Goal: Complete application form: Complete application form

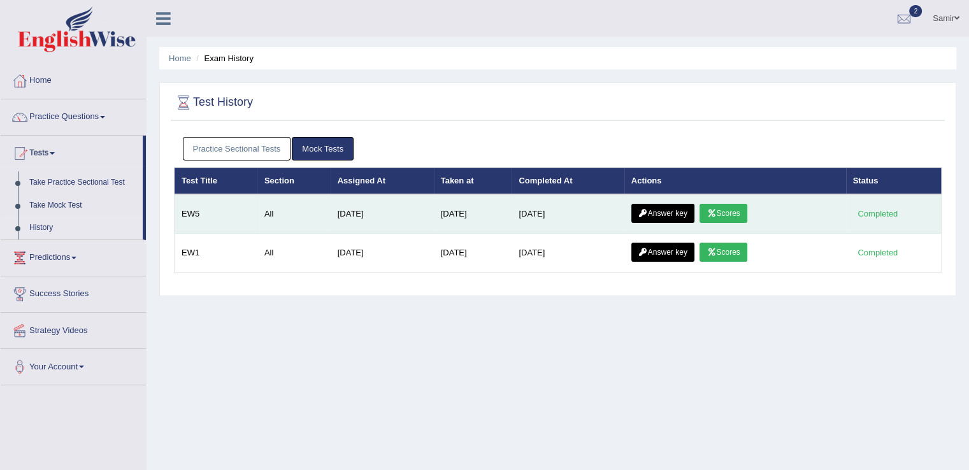
click at [683, 211] on link "Answer key" at bounding box center [662, 213] width 63 height 19
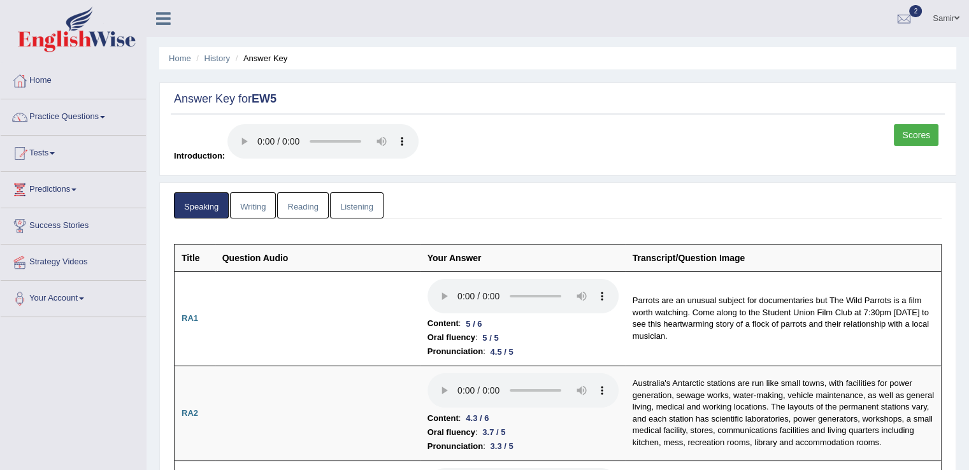
click at [259, 208] on link "Writing" at bounding box center [253, 205] width 46 height 26
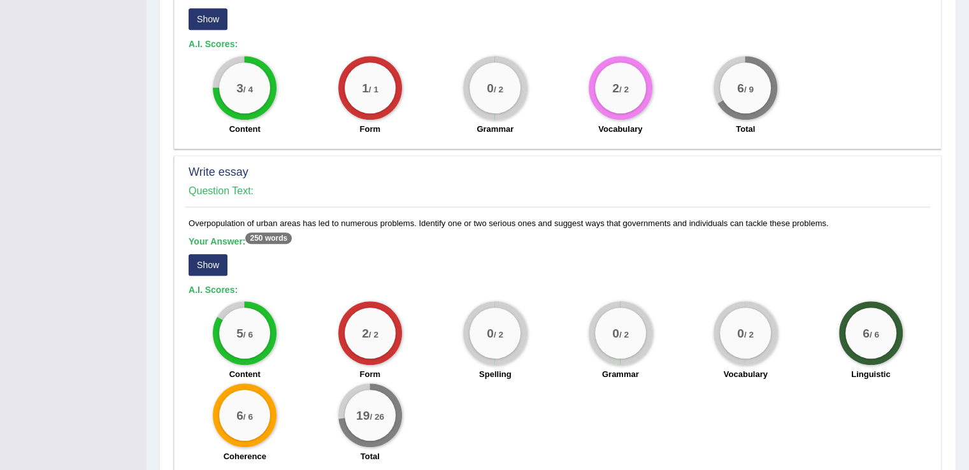
scroll to position [874, 0]
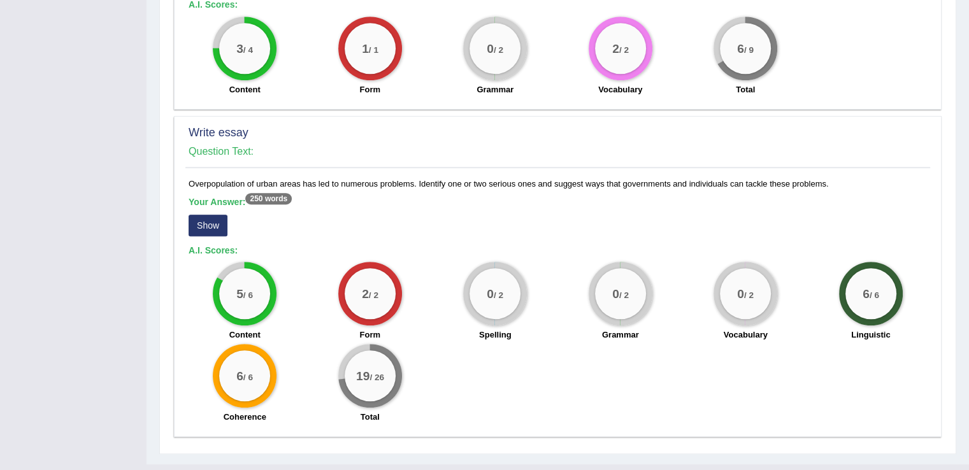
click at [208, 215] on button "Show" at bounding box center [208, 226] width 39 height 22
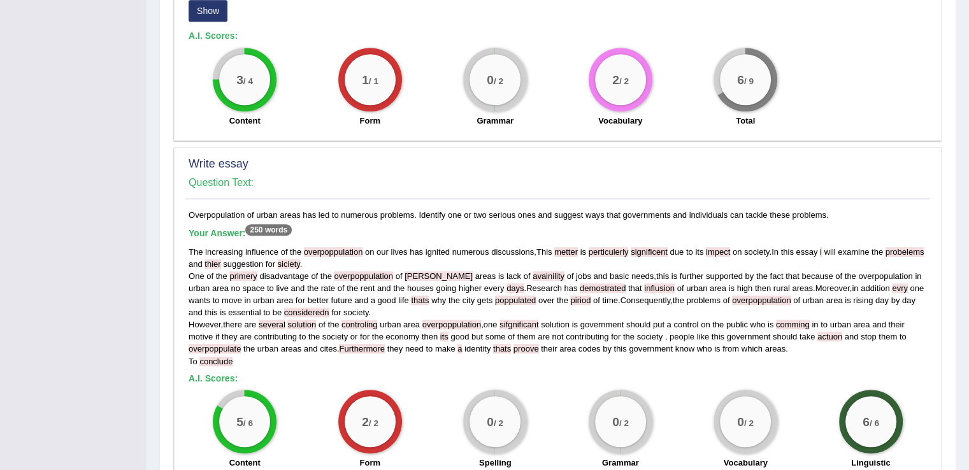
drag, startPoint x: 707, startPoint y: 290, endPoint x: 928, endPoint y: 302, distance: 221.4
click at [928, 302] on div "Overpopulation of urban areas has led to numerous problems. Identify one or two…" at bounding box center [557, 383] width 745 height 349
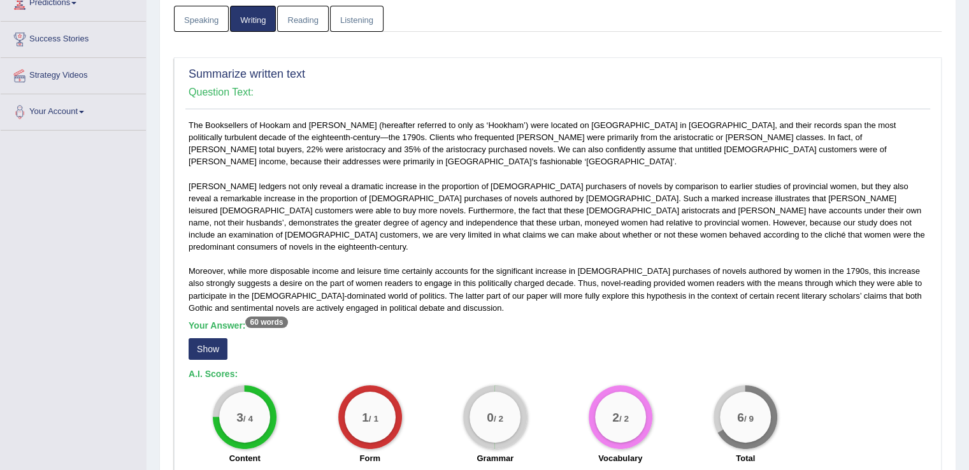
scroll to position [0, 0]
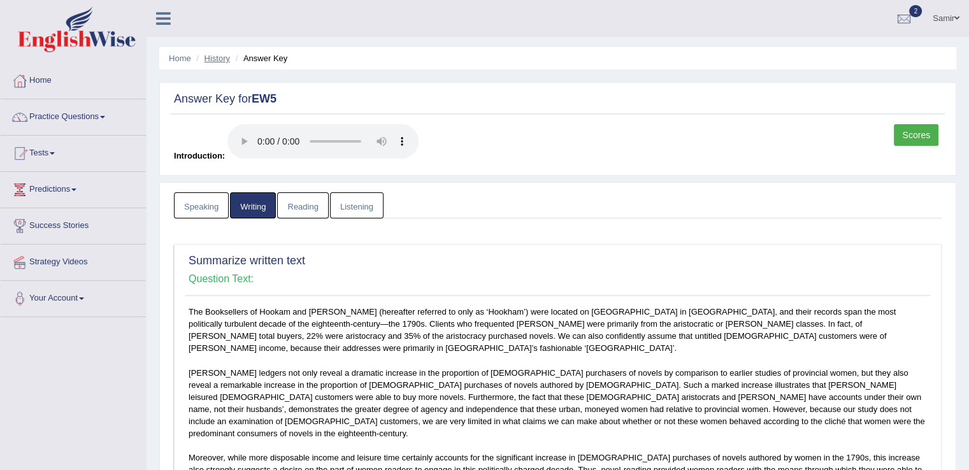
click at [217, 57] on link "History" at bounding box center [217, 59] width 25 height 10
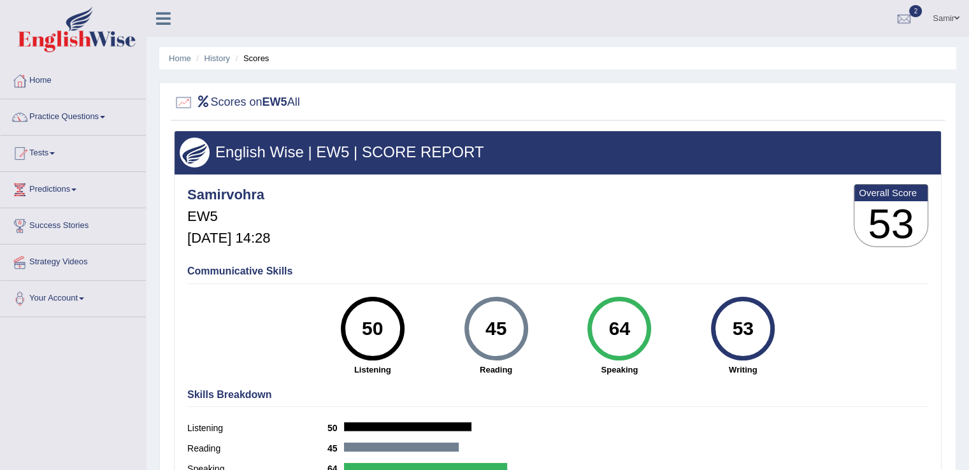
click at [213, 64] on ul "Home History Scores" at bounding box center [557, 58] width 797 height 22
click at [213, 54] on link "History" at bounding box center [217, 59] width 25 height 10
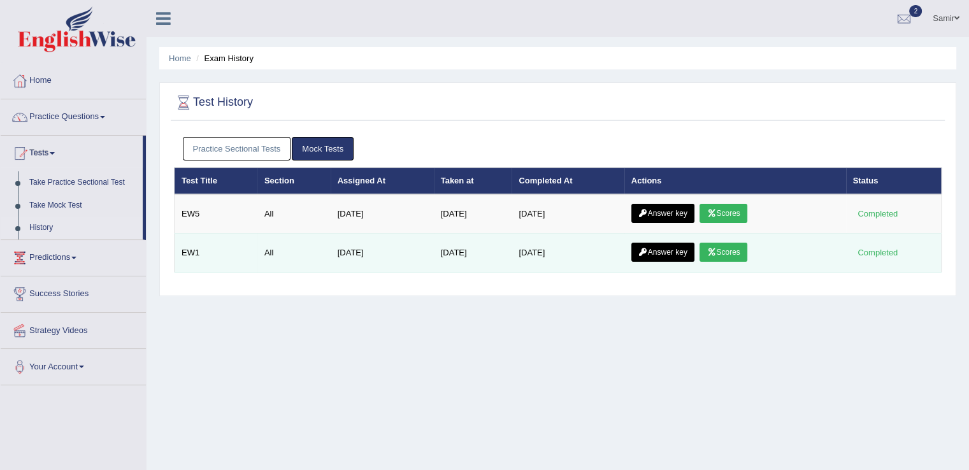
click at [724, 243] on link "Scores" at bounding box center [723, 252] width 47 height 19
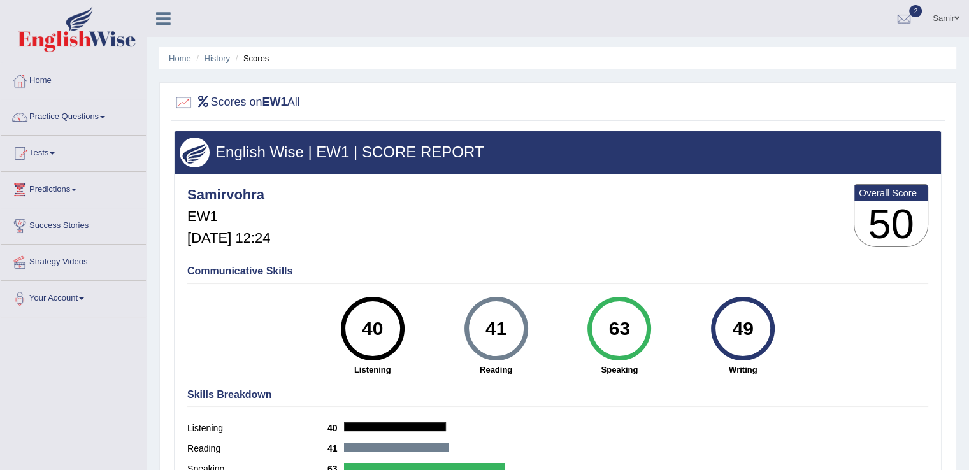
click at [173, 55] on link "Home" at bounding box center [180, 59] width 22 height 10
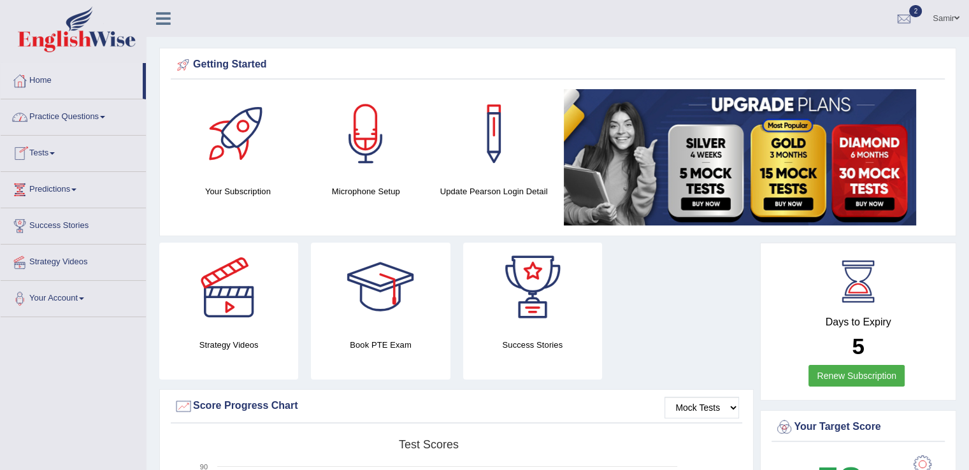
drag, startPoint x: 143, startPoint y: 78, endPoint x: 148, endPoint y: 95, distance: 17.9
click at [55, 152] on span at bounding box center [52, 153] width 5 height 3
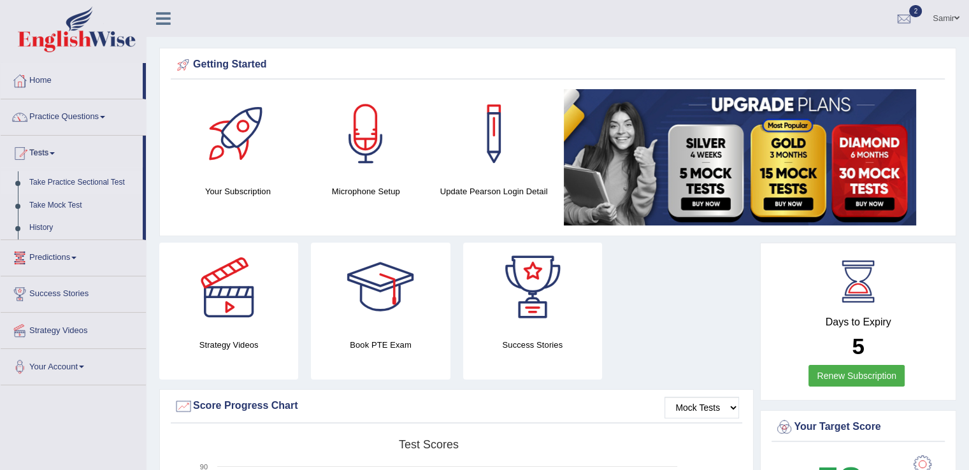
click at [50, 180] on link "Take Practice Sectional Test" at bounding box center [83, 182] width 119 height 23
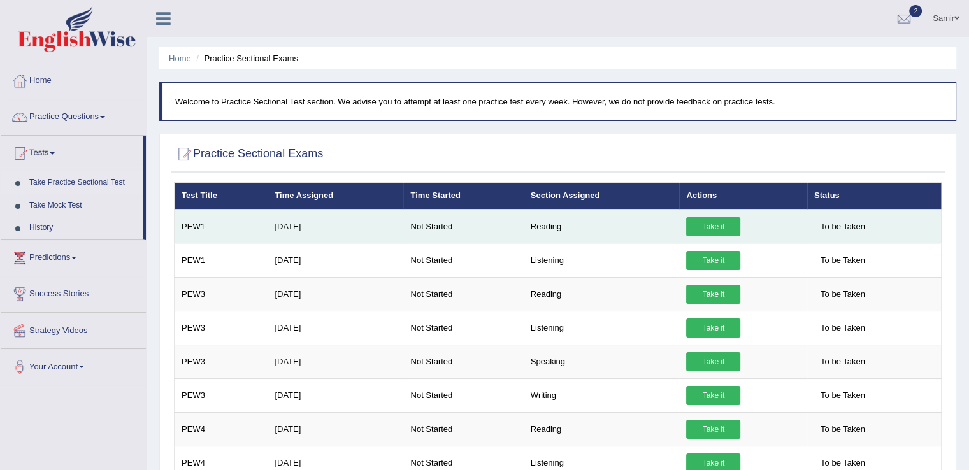
click at [710, 226] on link "Take it" at bounding box center [713, 226] width 54 height 19
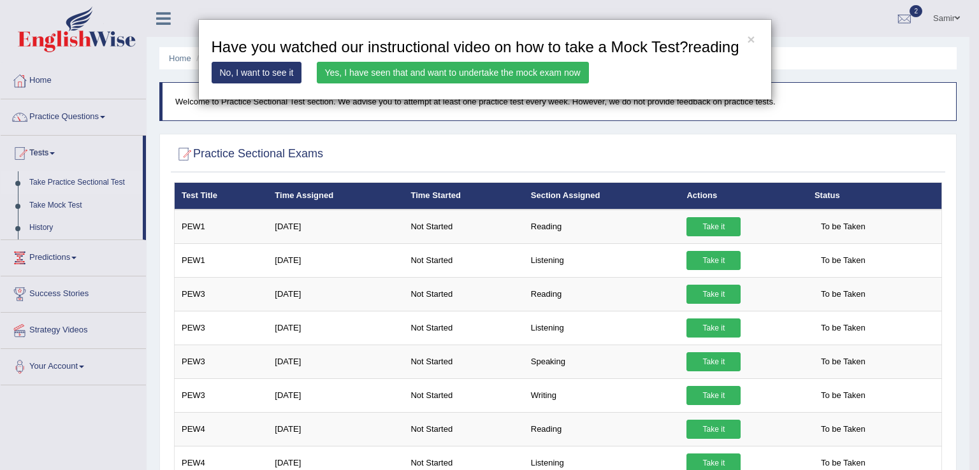
click at [502, 71] on link "Yes, I have seen that and want to undertake the mock exam now" at bounding box center [453, 73] width 272 height 22
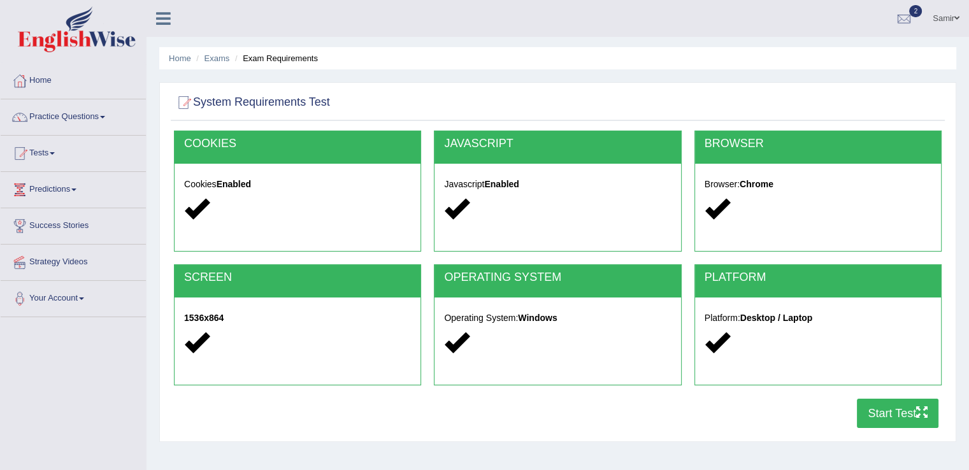
click at [900, 415] on button "Start Test" at bounding box center [898, 413] width 82 height 29
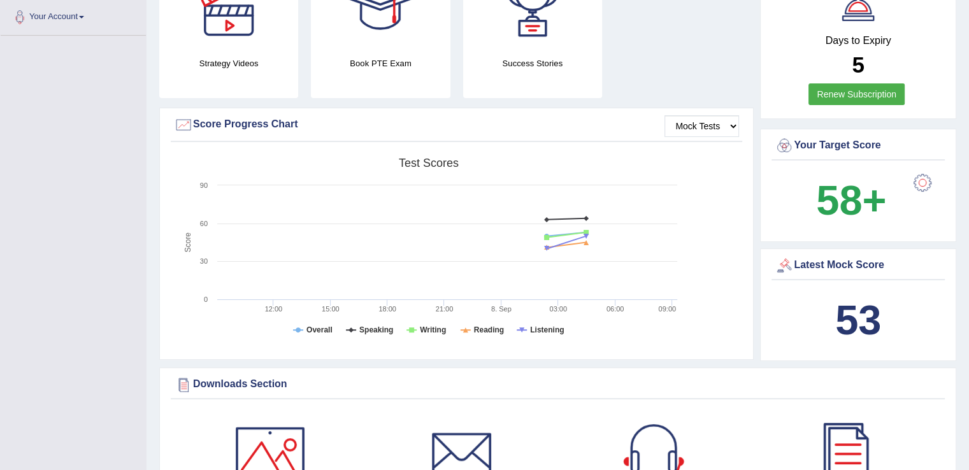
scroll to position [286, 0]
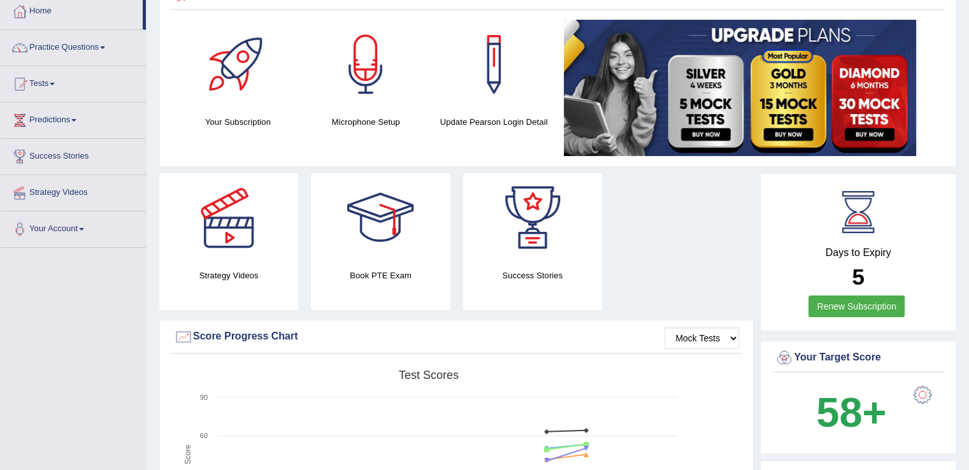
scroll to position [0, 0]
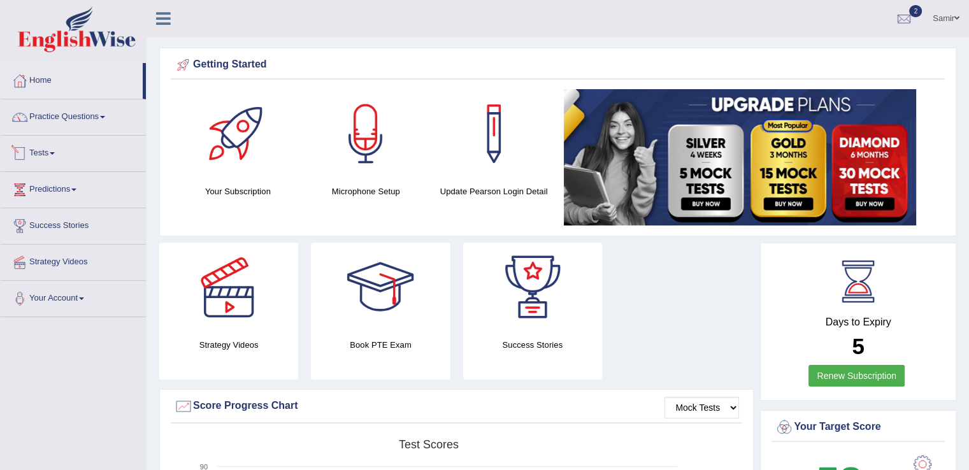
click at [43, 155] on link "Tests" at bounding box center [73, 152] width 145 height 32
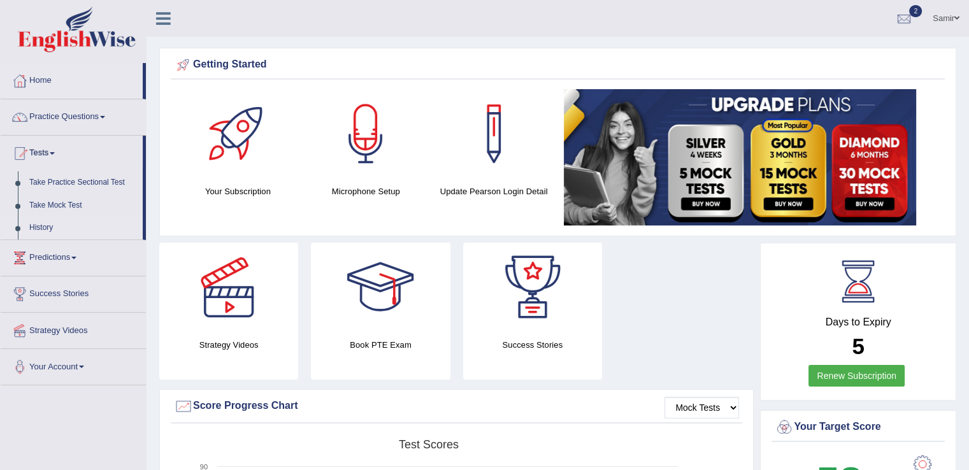
click at [43, 224] on link "History" at bounding box center [83, 228] width 119 height 23
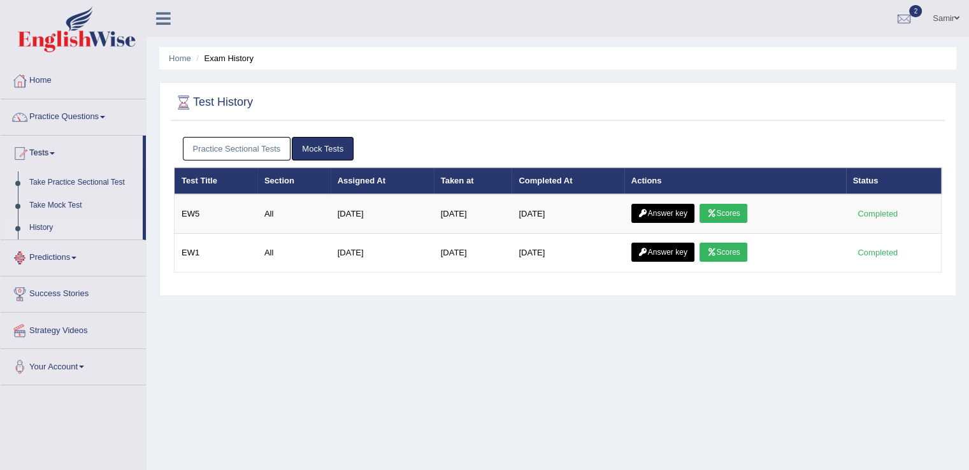
click at [220, 148] on link "Practice Sectional Tests" at bounding box center [237, 149] width 108 height 24
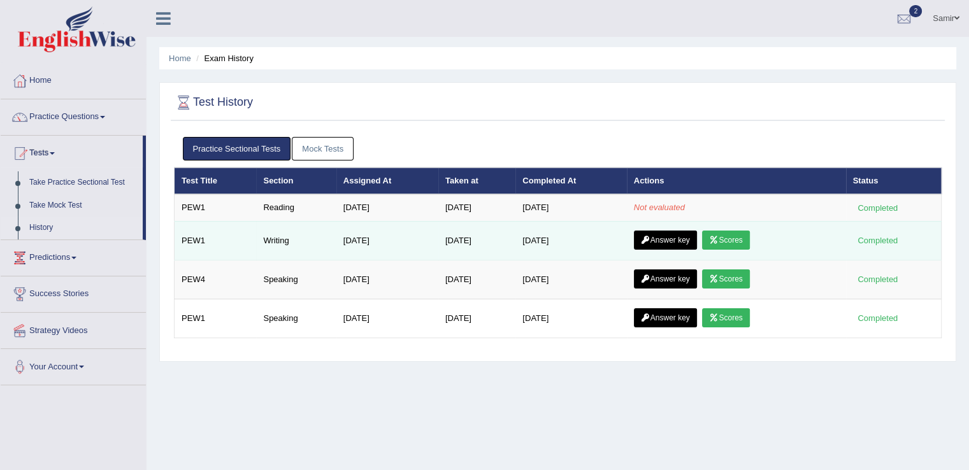
click at [736, 242] on link "Scores" at bounding box center [725, 240] width 47 height 19
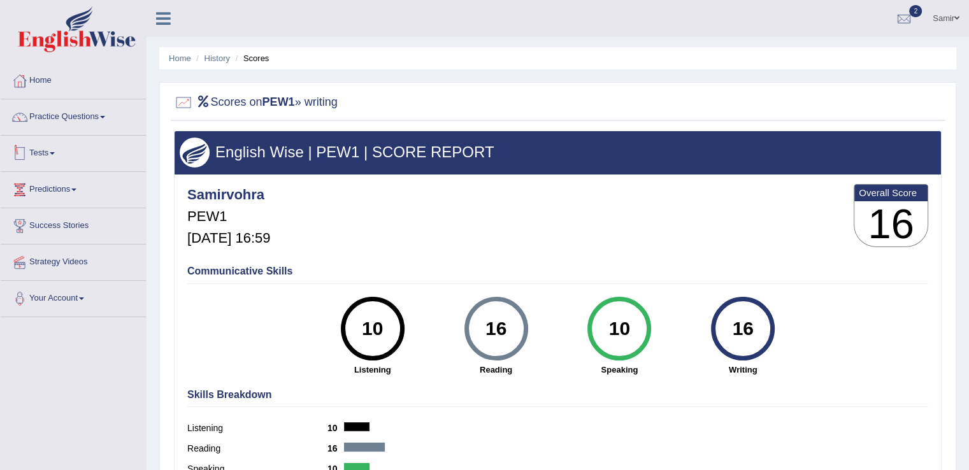
click at [54, 162] on link "Tests" at bounding box center [73, 152] width 145 height 32
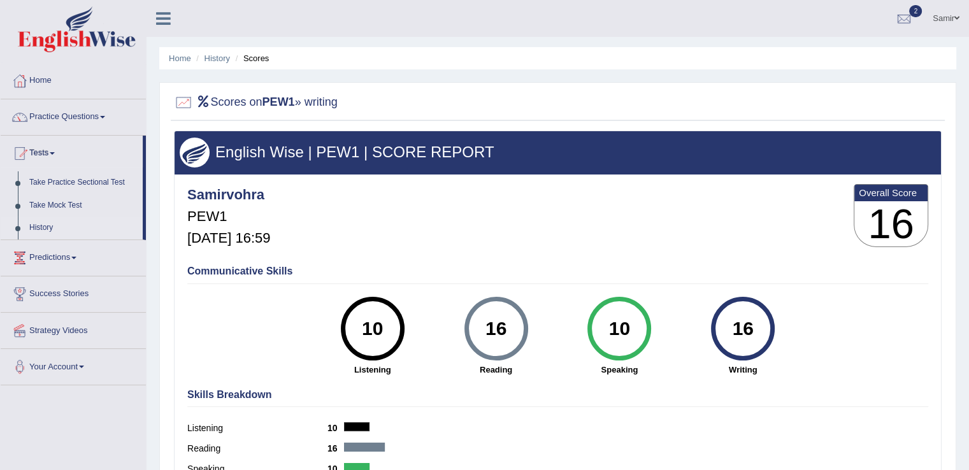
click at [41, 224] on link "History" at bounding box center [83, 228] width 119 height 23
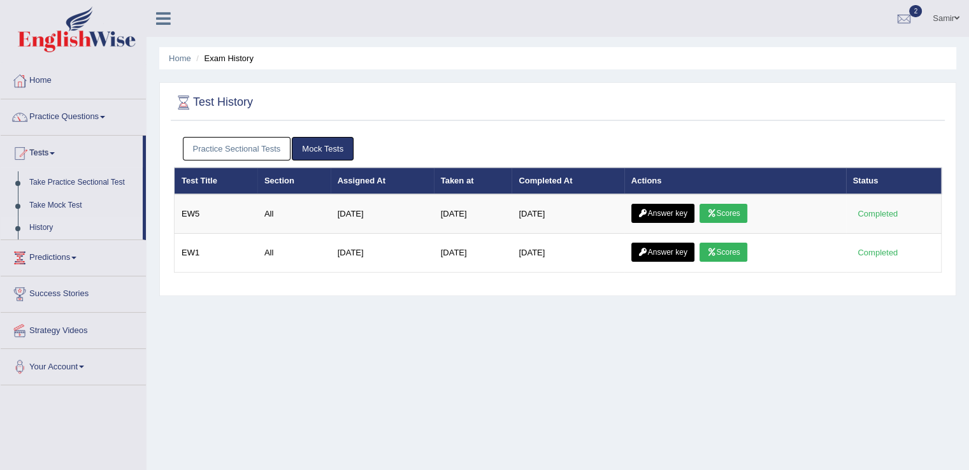
click at [38, 228] on link "History" at bounding box center [83, 228] width 119 height 23
click at [235, 149] on link "Practice Sectional Tests" at bounding box center [237, 149] width 108 height 24
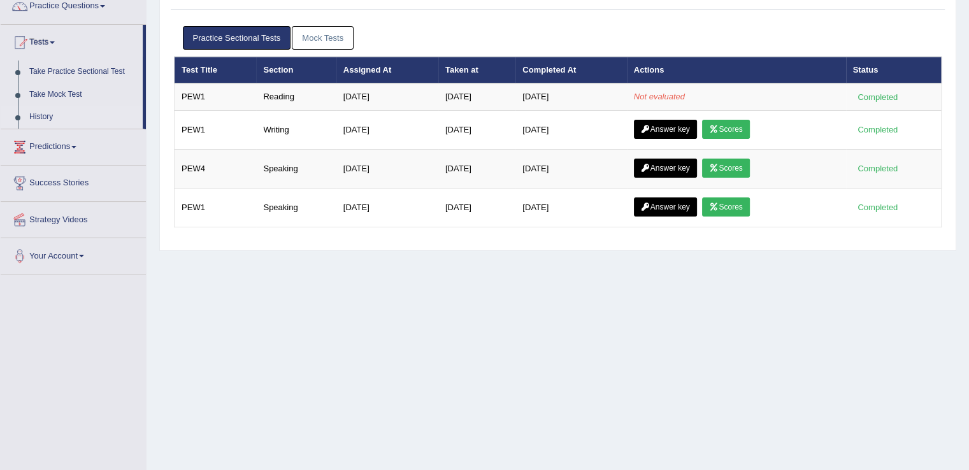
scroll to position [112, 0]
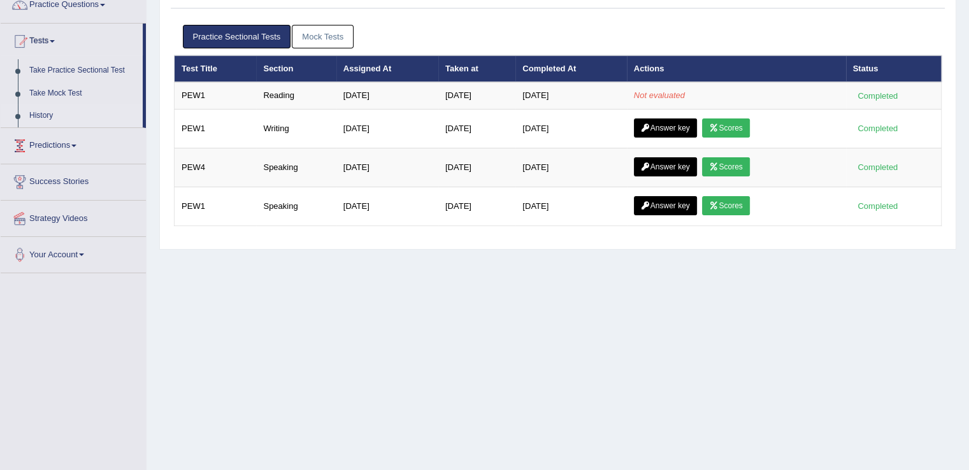
click at [61, 148] on link "Predictions" at bounding box center [73, 144] width 145 height 32
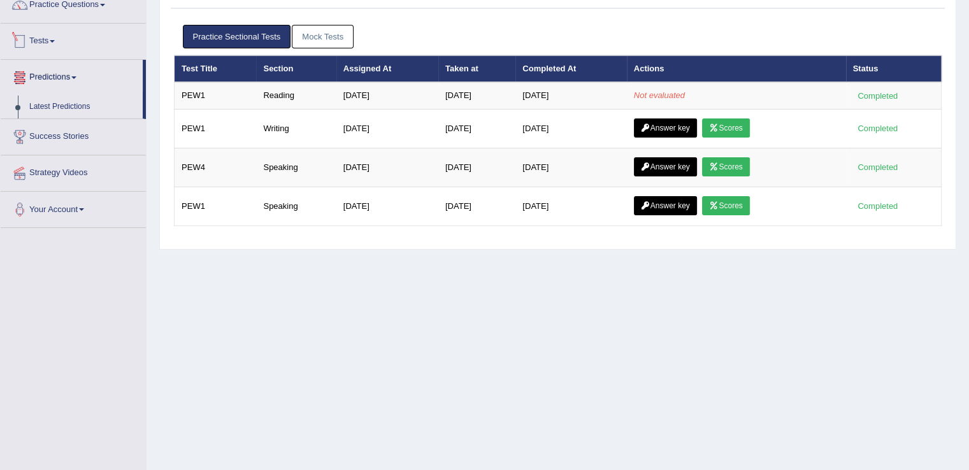
click at [76, 48] on link "Tests" at bounding box center [73, 40] width 145 height 32
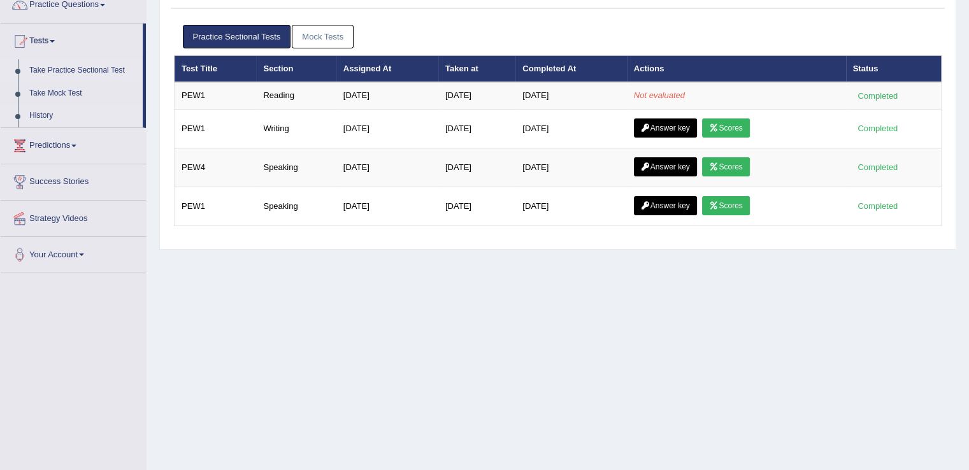
click at [87, 71] on link "Take Practice Sectional Test" at bounding box center [83, 70] width 119 height 23
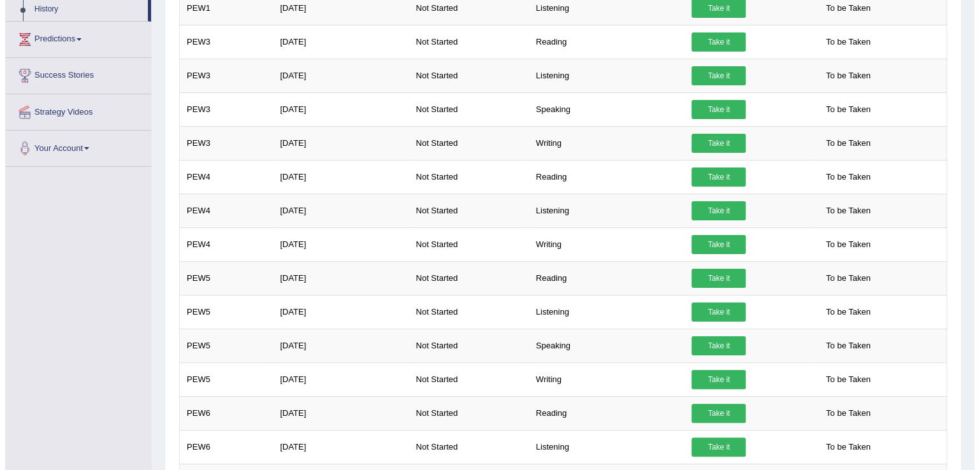
scroll to position [219, 0]
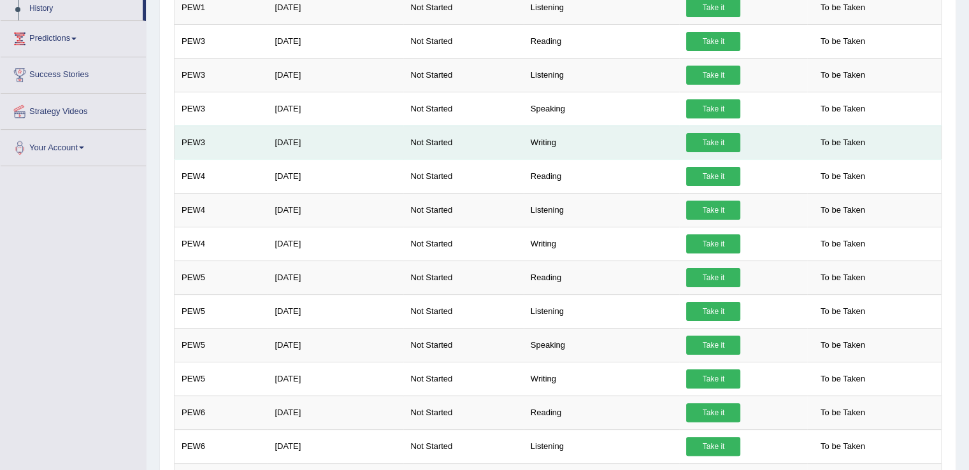
click at [706, 144] on link "Take it" at bounding box center [713, 142] width 54 height 19
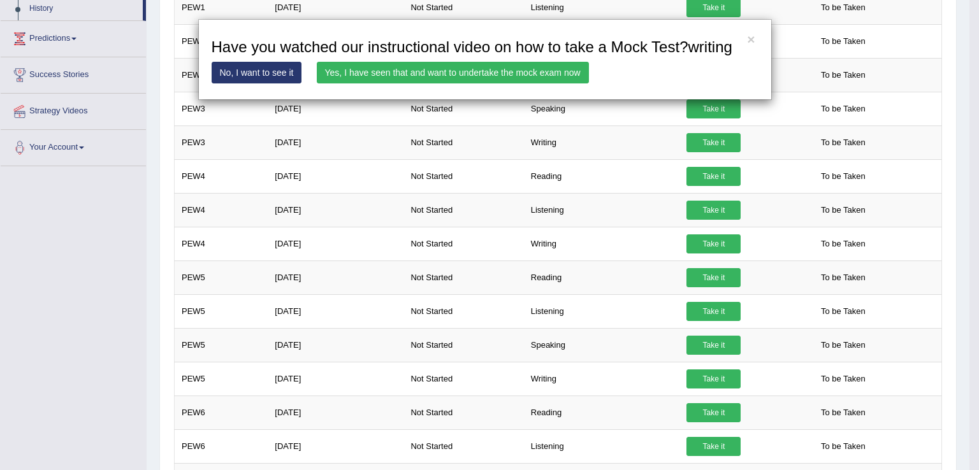
click at [484, 73] on link "Yes, I have seen that and want to undertake the mock exam now" at bounding box center [453, 73] width 272 height 22
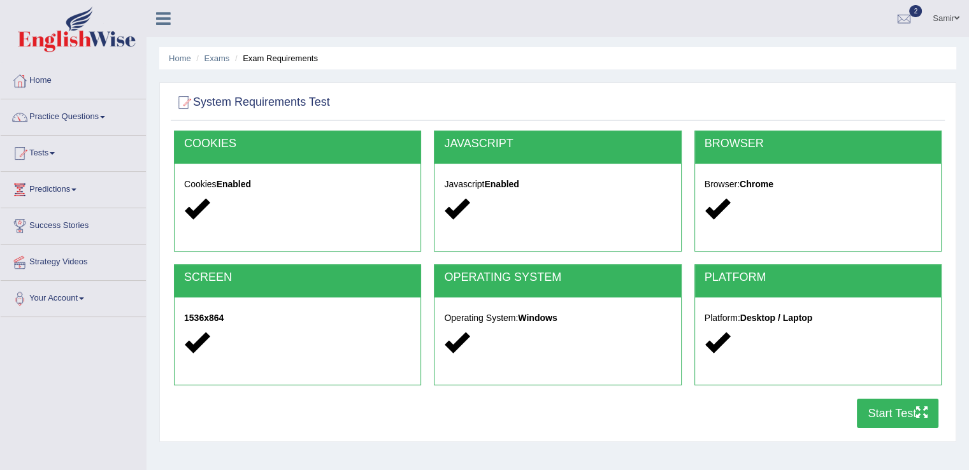
click at [913, 408] on button "Start Test" at bounding box center [898, 413] width 82 height 29
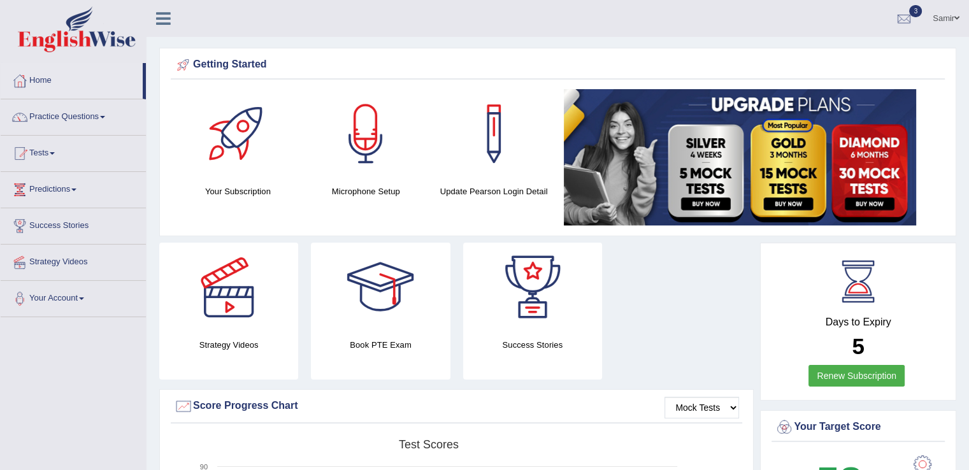
click at [33, 80] on link "Home" at bounding box center [72, 79] width 142 height 32
click at [57, 148] on link "Tests" at bounding box center [73, 152] width 145 height 32
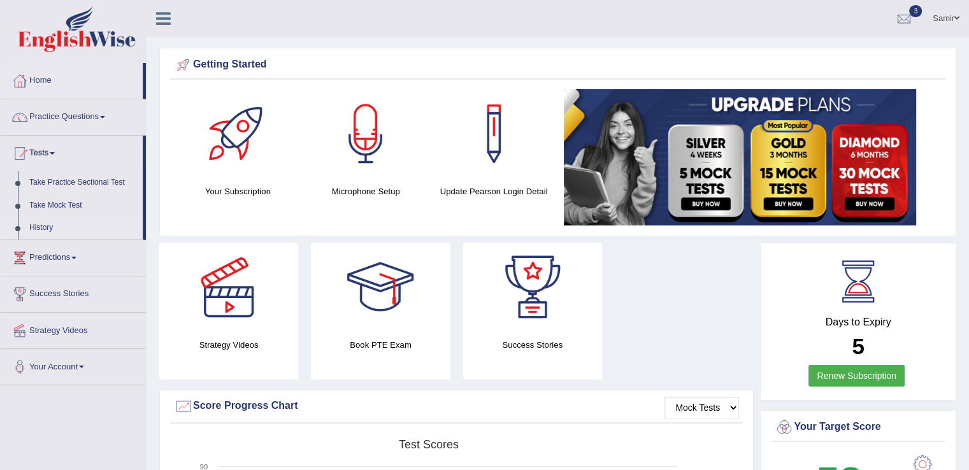
click at [46, 225] on link "History" at bounding box center [83, 228] width 119 height 23
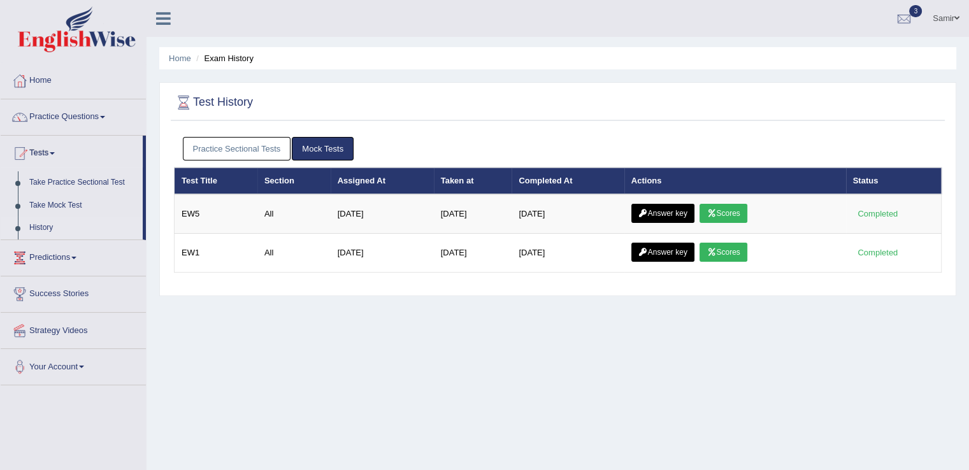
click at [228, 148] on link "Practice Sectional Tests" at bounding box center [237, 149] width 108 height 24
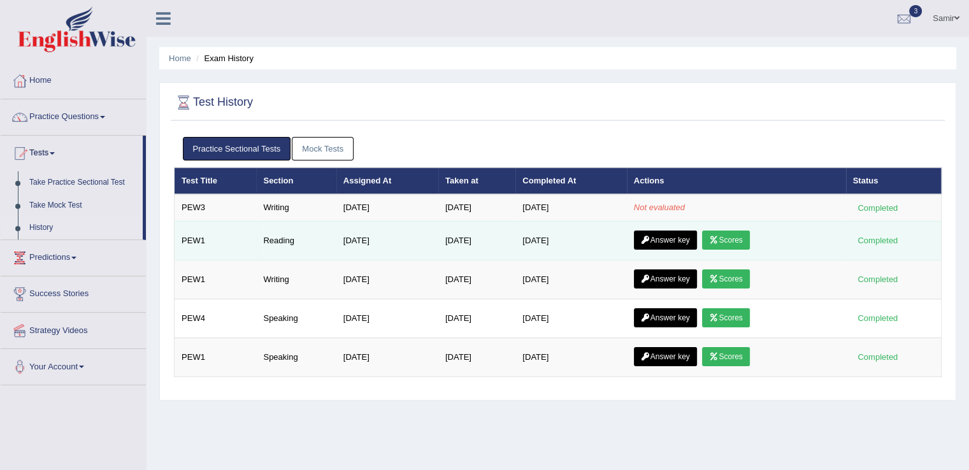
click at [716, 238] on icon at bounding box center [714, 240] width 10 height 8
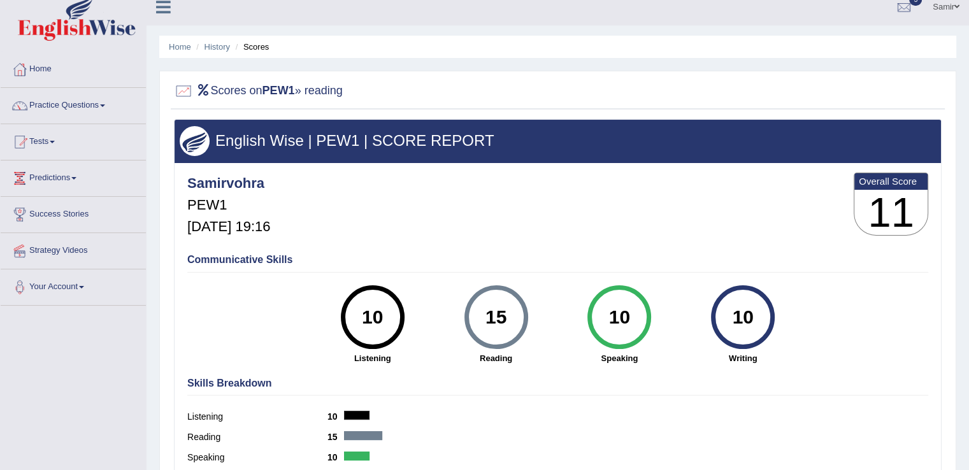
scroll to position [10, 0]
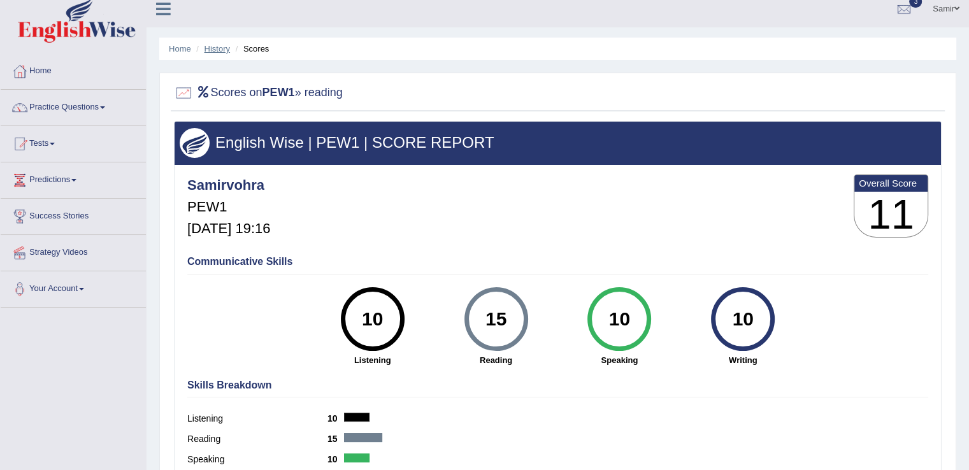
click at [206, 48] on link "History" at bounding box center [217, 49] width 25 height 10
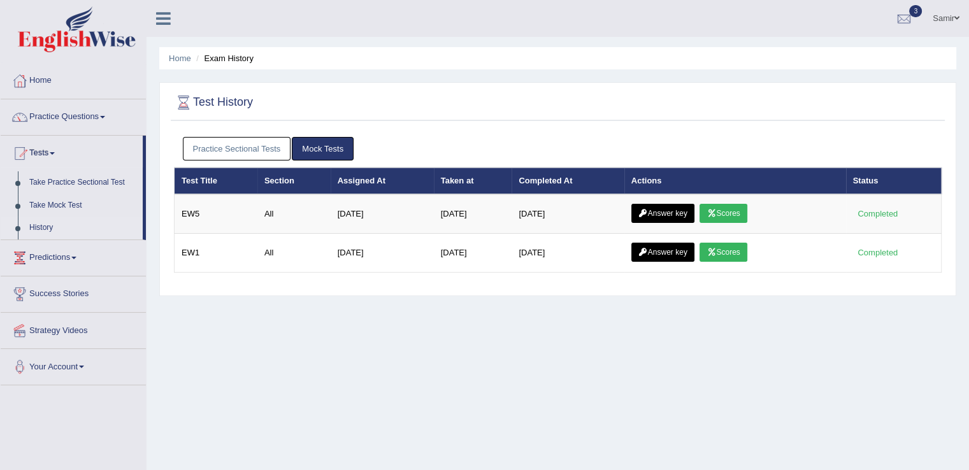
click at [242, 143] on link "Practice Sectional Tests" at bounding box center [237, 149] width 108 height 24
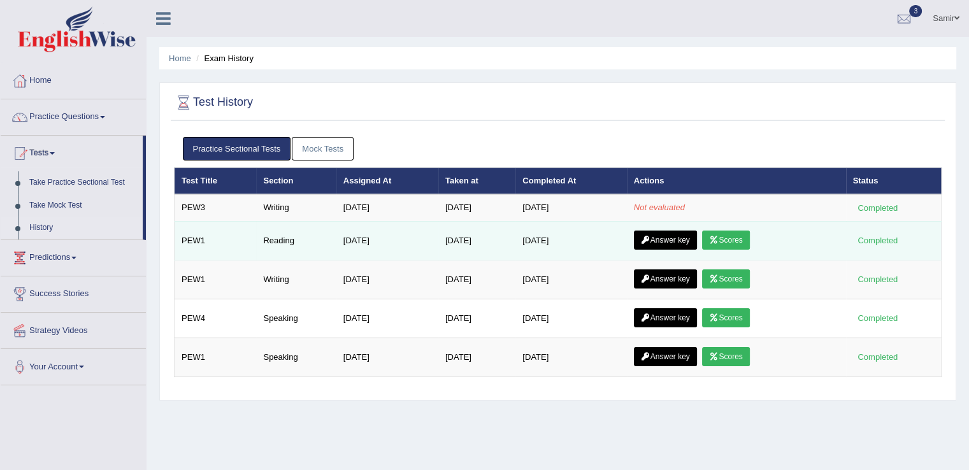
click at [658, 242] on link "Answer key" at bounding box center [665, 240] width 63 height 19
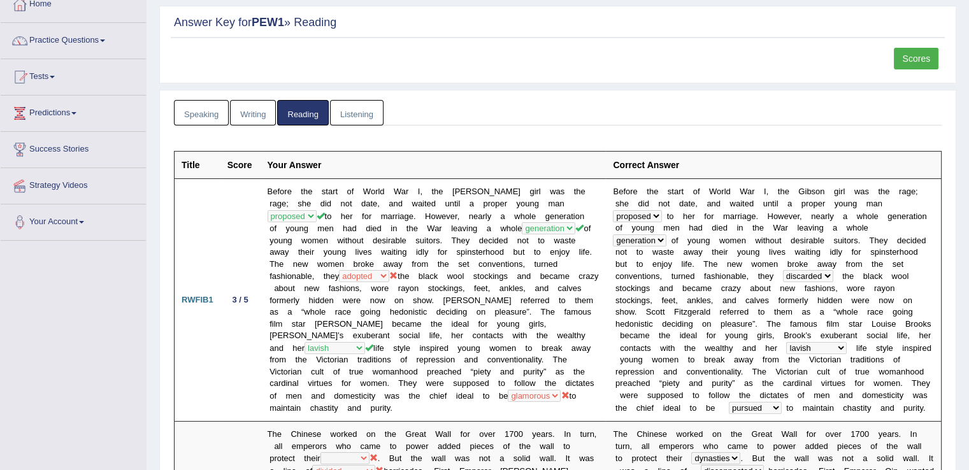
scroll to position [48, 0]
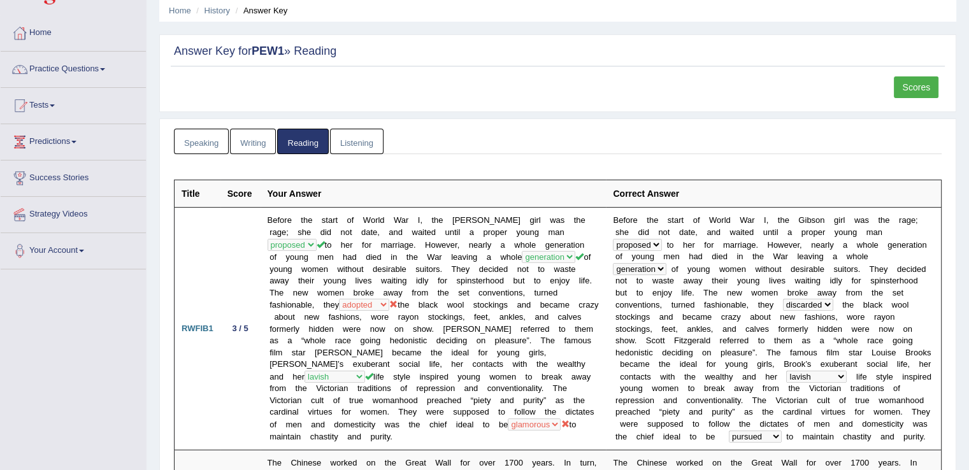
click at [363, 148] on link "Listening" at bounding box center [357, 142] width 54 height 26
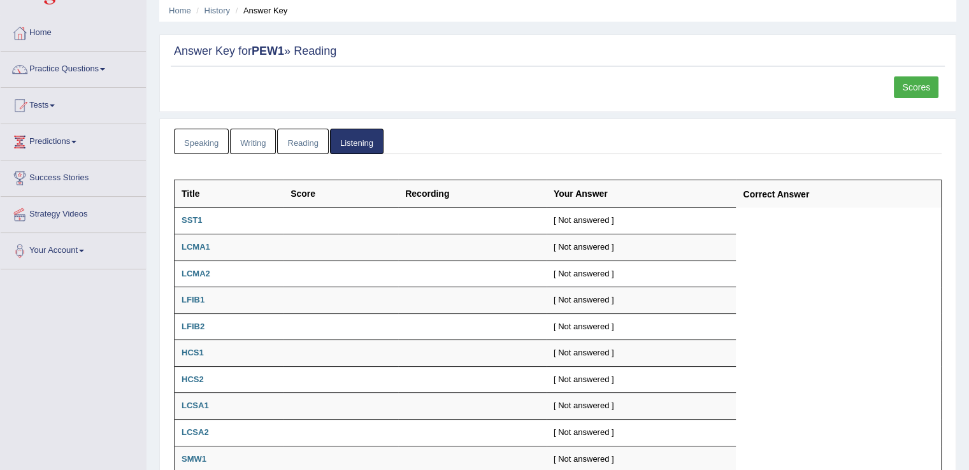
click at [291, 134] on link "Reading" at bounding box center [302, 142] width 51 height 26
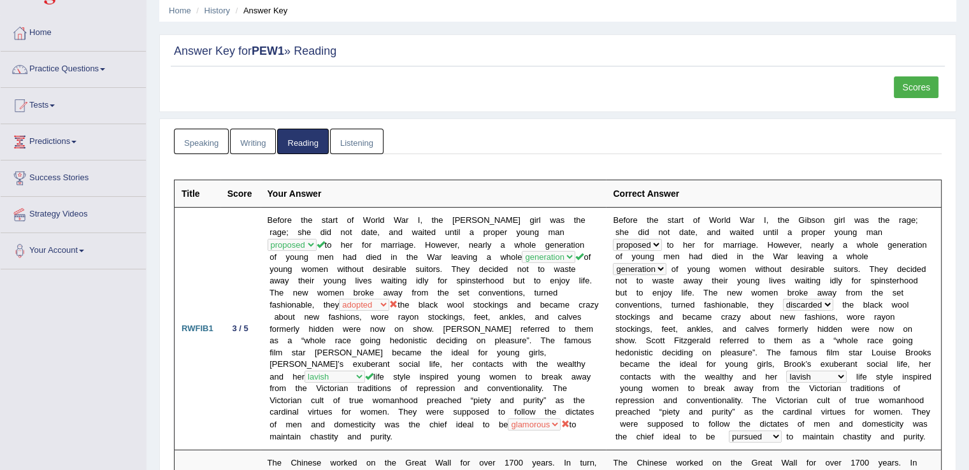
click at [257, 140] on link "Writing" at bounding box center [253, 142] width 46 height 26
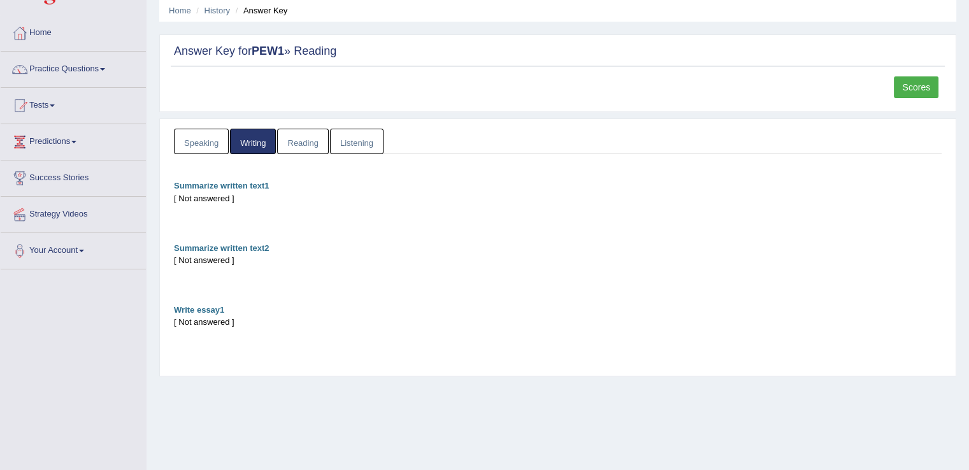
click at [217, 148] on link "Speaking" at bounding box center [201, 142] width 55 height 26
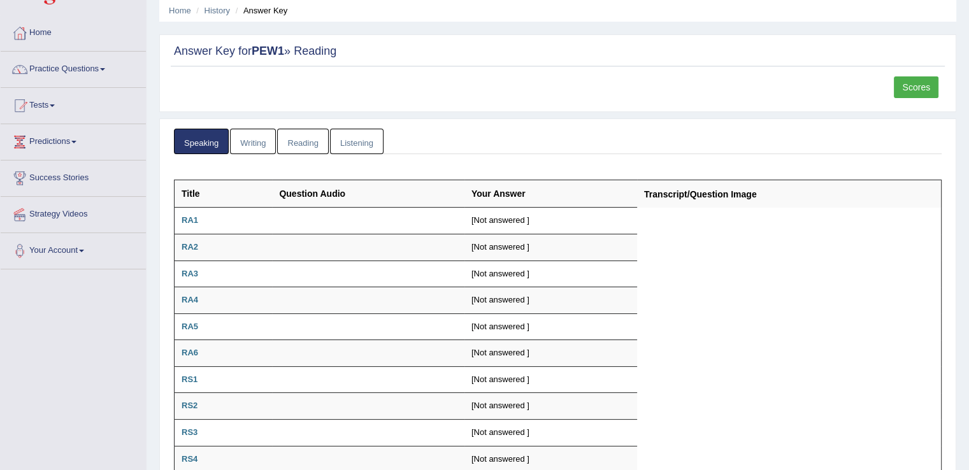
click at [299, 139] on link "Reading" at bounding box center [302, 142] width 51 height 26
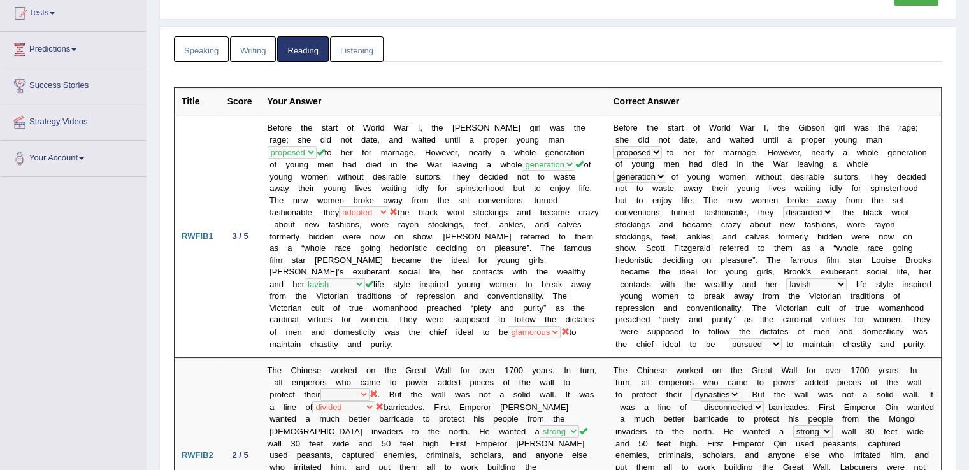
scroll to position [0, 0]
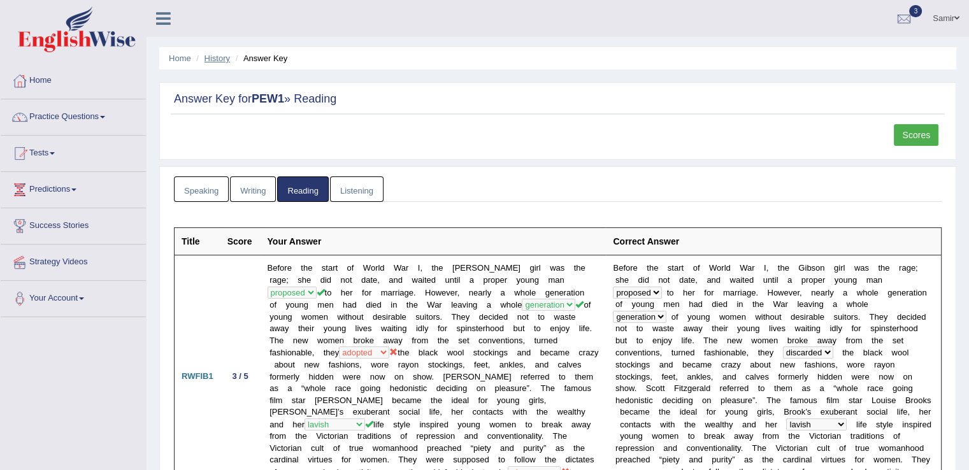
click at [208, 59] on link "History" at bounding box center [217, 59] width 25 height 10
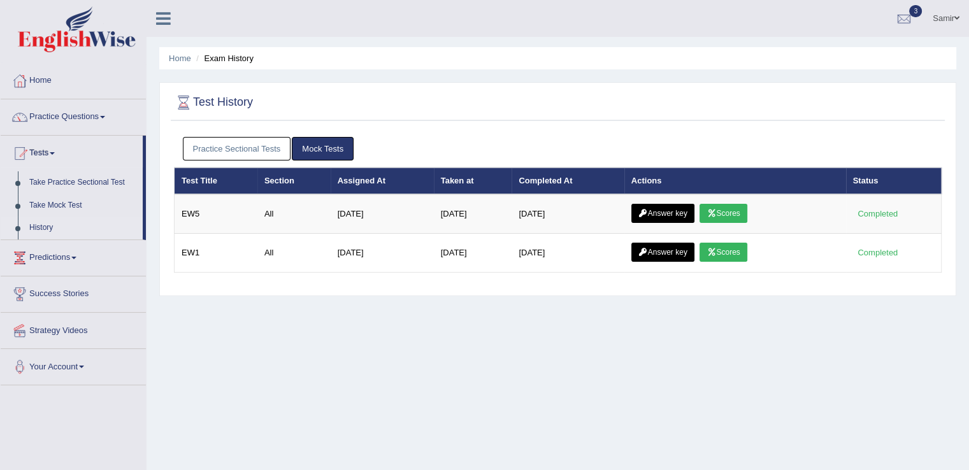
click at [264, 154] on link "Practice Sectional Tests" at bounding box center [237, 149] width 108 height 24
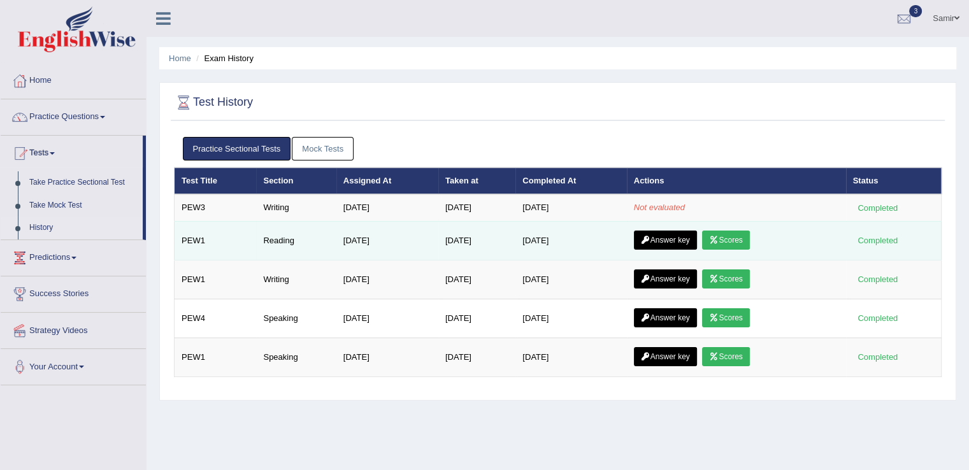
click at [719, 239] on icon at bounding box center [714, 240] width 10 height 8
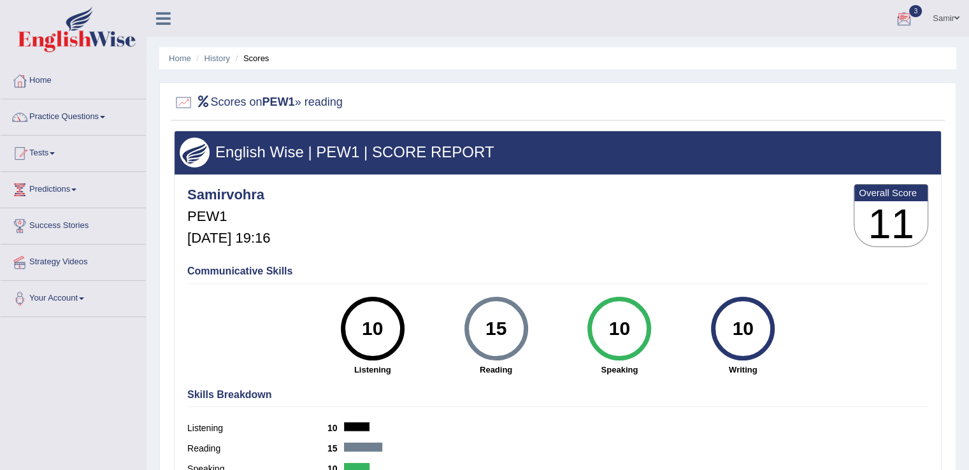
click at [897, 26] on div at bounding box center [904, 19] width 19 height 19
click at [897, 22] on div at bounding box center [904, 19] width 19 height 19
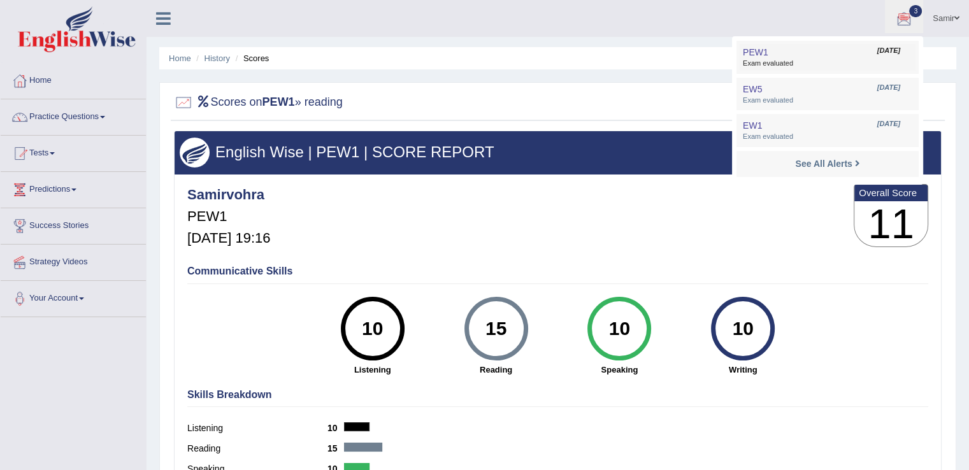
click at [805, 64] on span "Exam evaluated" at bounding box center [828, 64] width 170 height 10
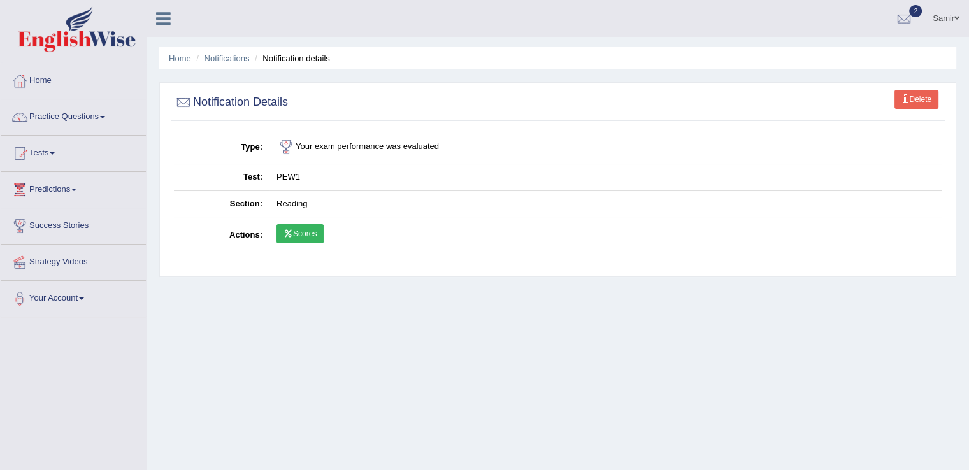
click at [320, 233] on link "Scores" at bounding box center [300, 233] width 47 height 19
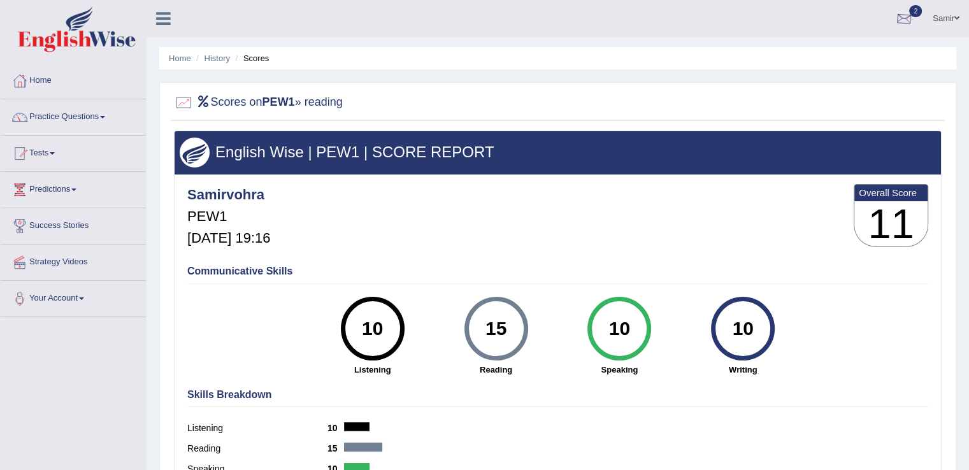
click at [904, 20] on div at bounding box center [904, 19] width 19 height 19
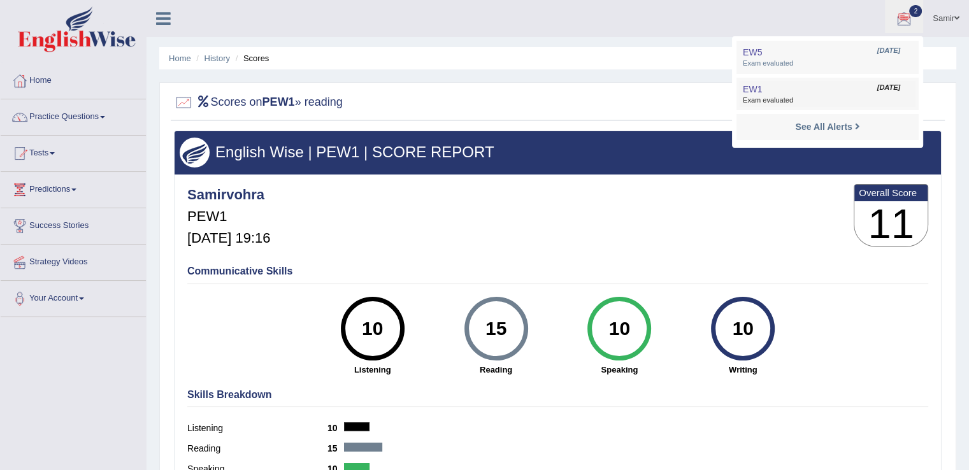
click at [816, 106] on link "EW1 Sep 8, 2025 Exam evaluated" at bounding box center [828, 94] width 176 height 27
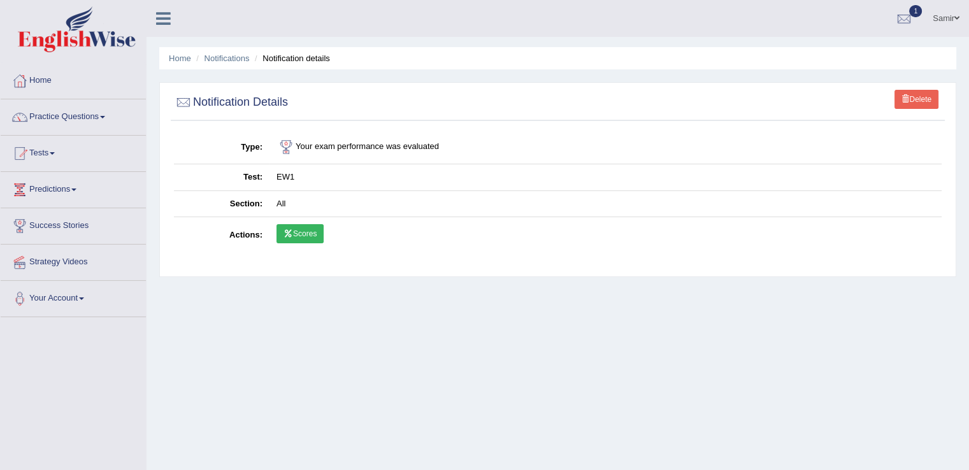
click at [311, 230] on link "Scores" at bounding box center [300, 233] width 47 height 19
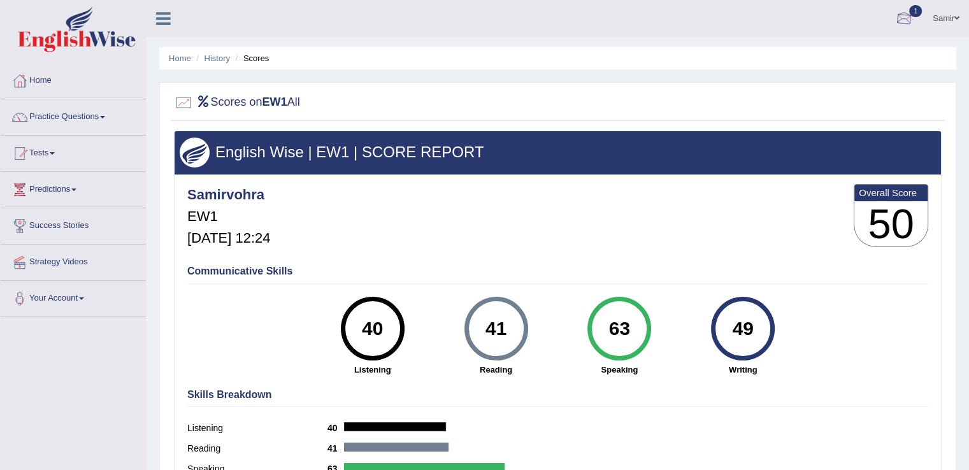
click at [905, 14] on div at bounding box center [904, 19] width 19 height 19
click at [790, 71] on li "EW5 Sep 8, 2025 Exam evaluated" at bounding box center [828, 57] width 182 height 33
click at [901, 17] on div at bounding box center [904, 19] width 19 height 19
click at [869, 60] on span "Exam evaluated" at bounding box center [828, 64] width 170 height 10
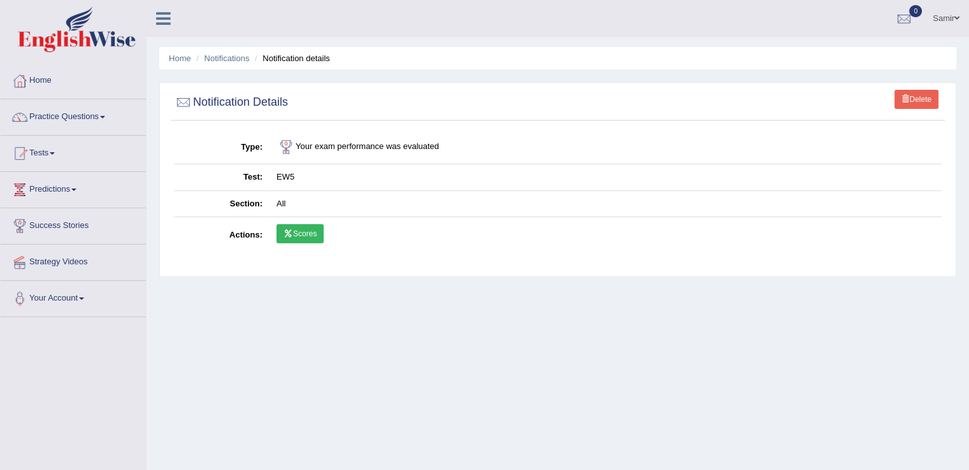
click at [318, 227] on link "Scores" at bounding box center [300, 233] width 47 height 19
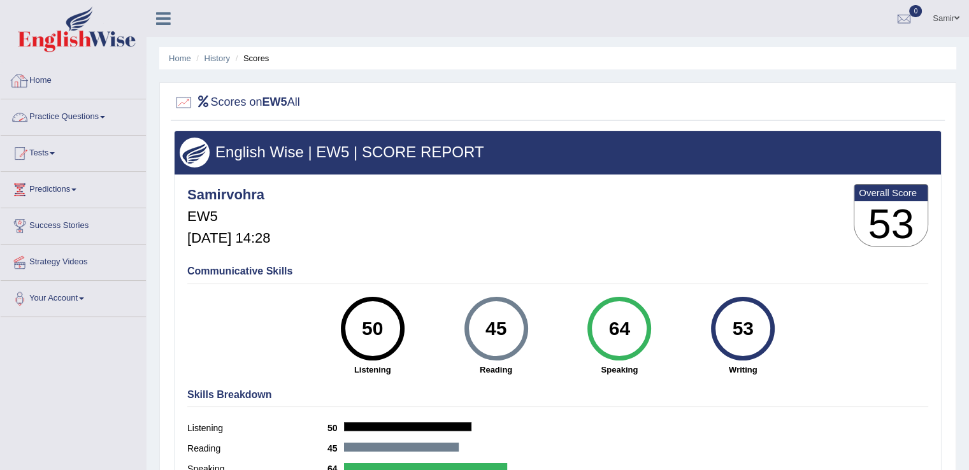
click at [20, 84] on div at bounding box center [19, 80] width 19 height 19
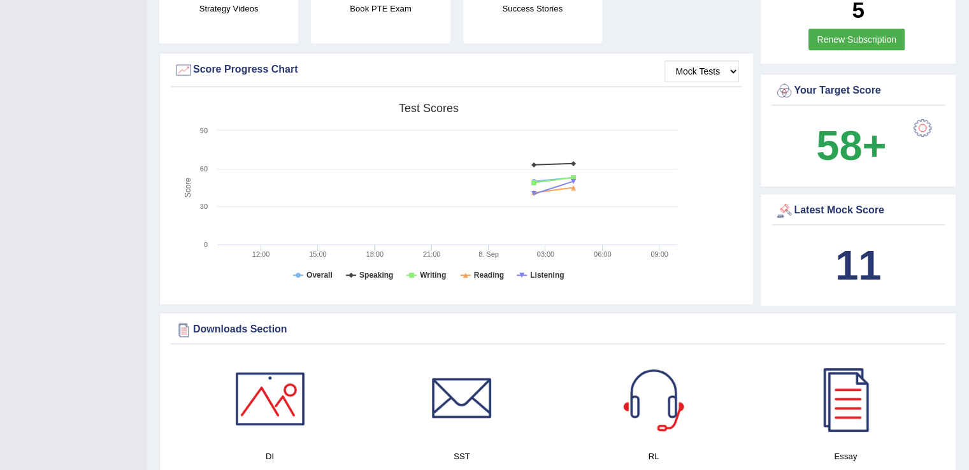
scroll to position [334, 0]
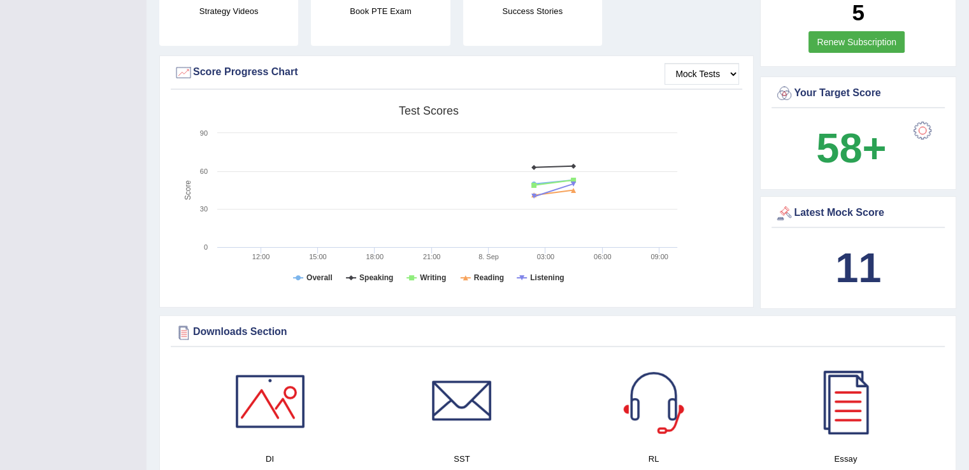
click at [926, 128] on div at bounding box center [922, 130] width 25 height 25
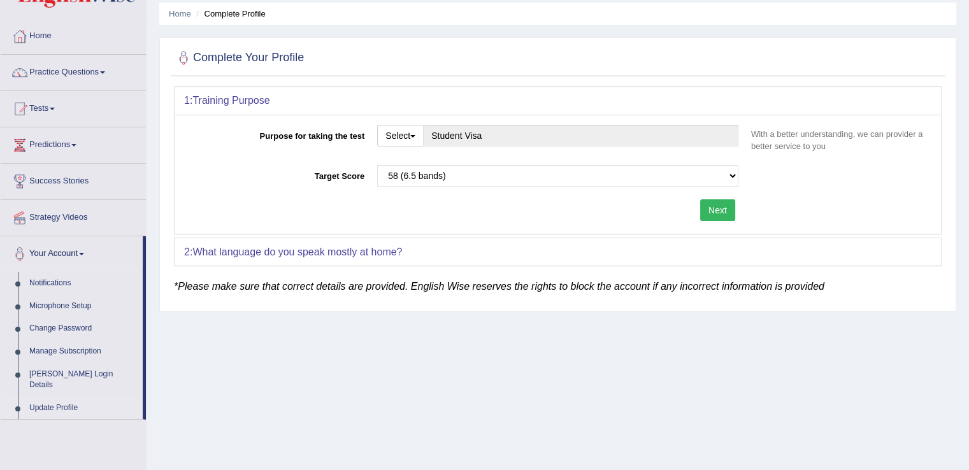
scroll to position [47, 0]
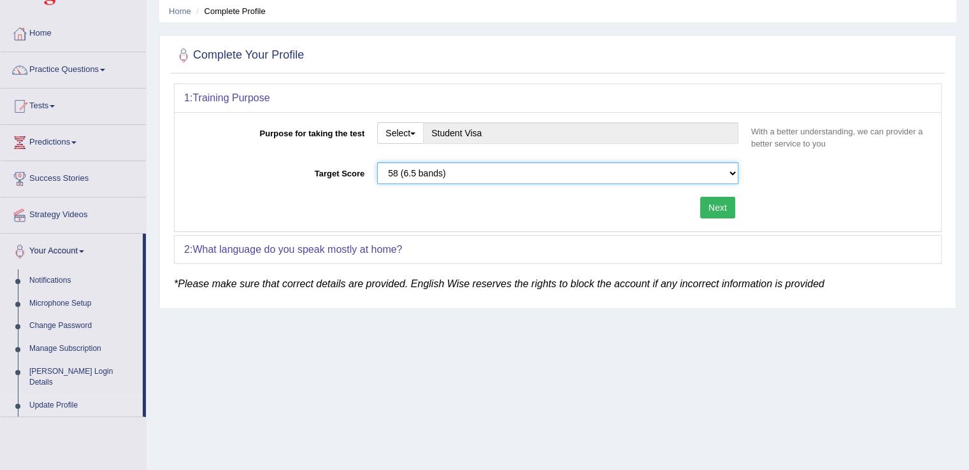
click at [624, 174] on select "Please select the correct value 50 (6 bands) 58 (6.5 bands) 65 (7 bands) 79 (8 …" at bounding box center [557, 173] width 361 height 22
select select "50"
click at [377, 162] on select "Please select the correct value 50 (6 bands) 58 (6.5 bands) 65 (7 bands) 79 (8 …" at bounding box center [557, 173] width 361 height 22
click at [717, 212] on button "Next" at bounding box center [717, 208] width 35 height 22
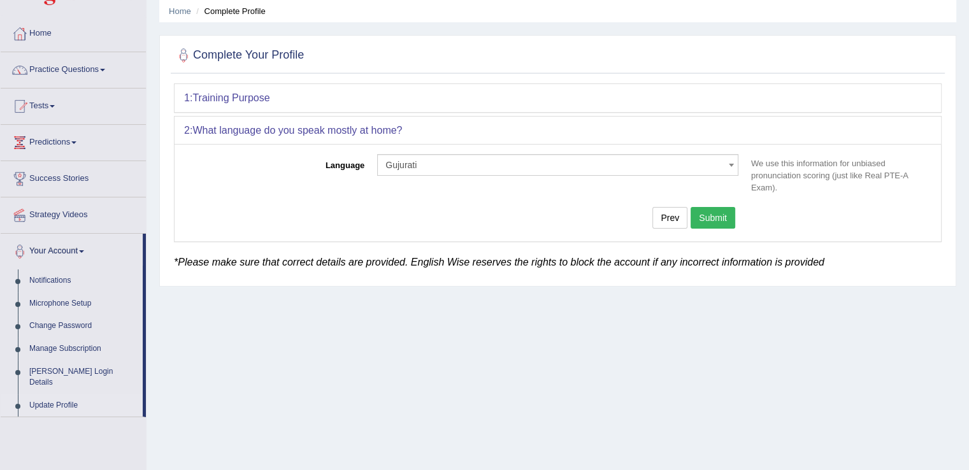
click at [729, 213] on button "Submit" at bounding box center [713, 218] width 45 height 22
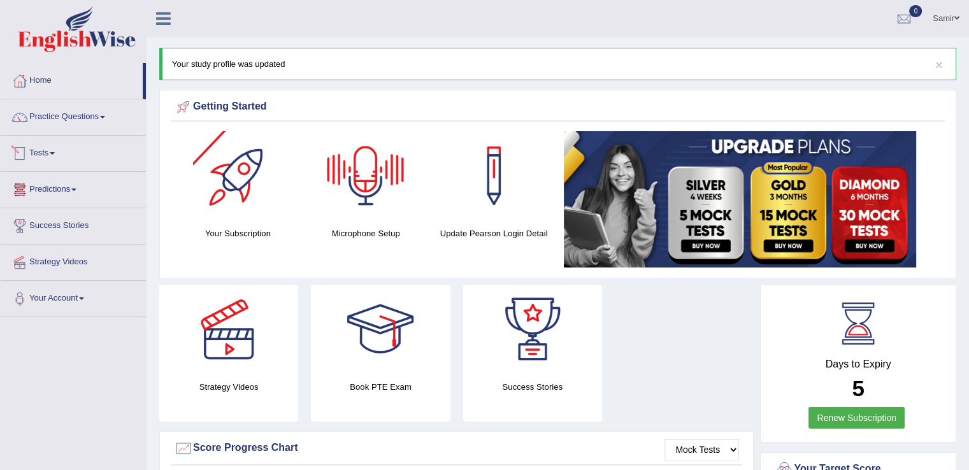
click at [46, 152] on link "Tests" at bounding box center [73, 152] width 145 height 32
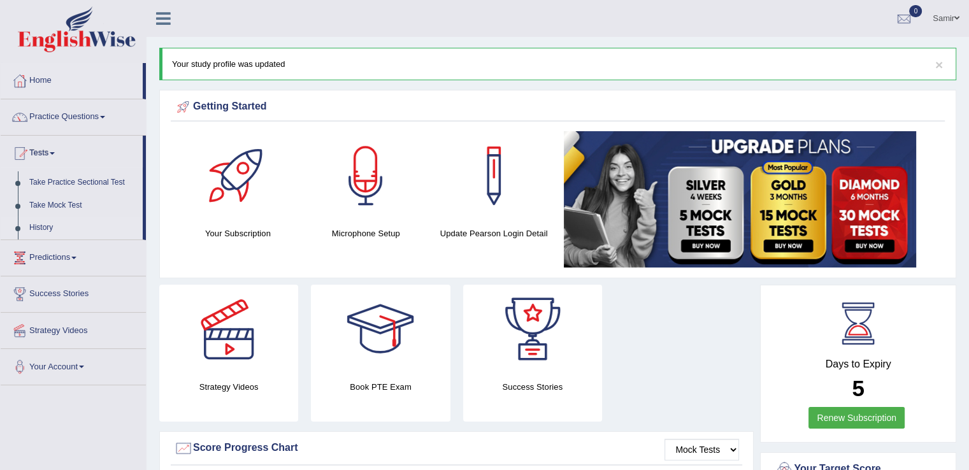
click at [50, 226] on link "History" at bounding box center [83, 228] width 119 height 23
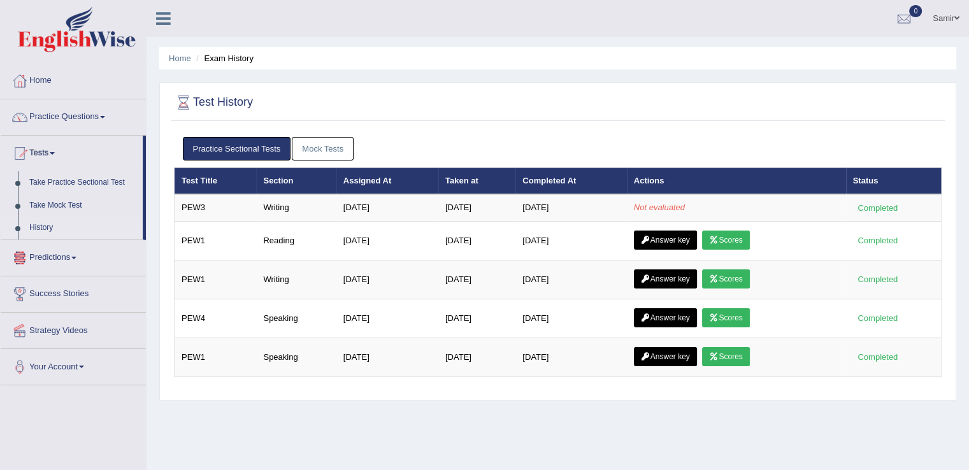
click at [67, 256] on link "Predictions" at bounding box center [73, 256] width 145 height 32
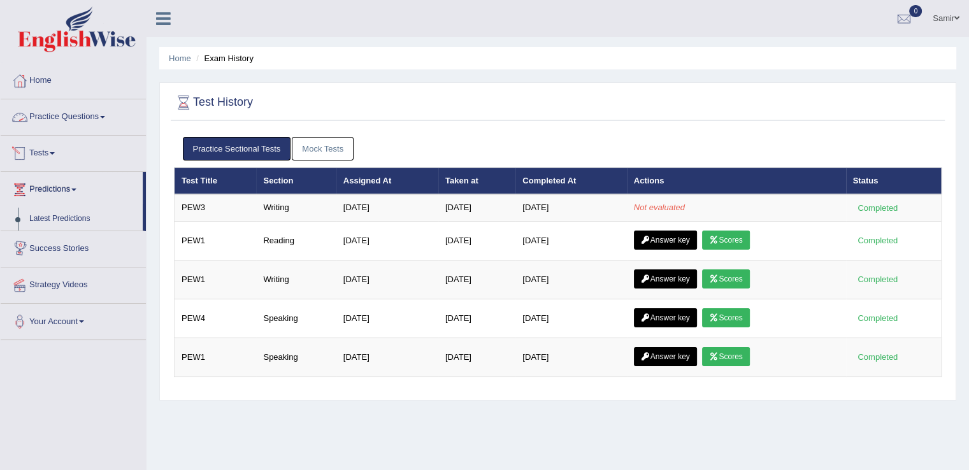
click at [113, 119] on link "Practice Questions" at bounding box center [73, 115] width 145 height 32
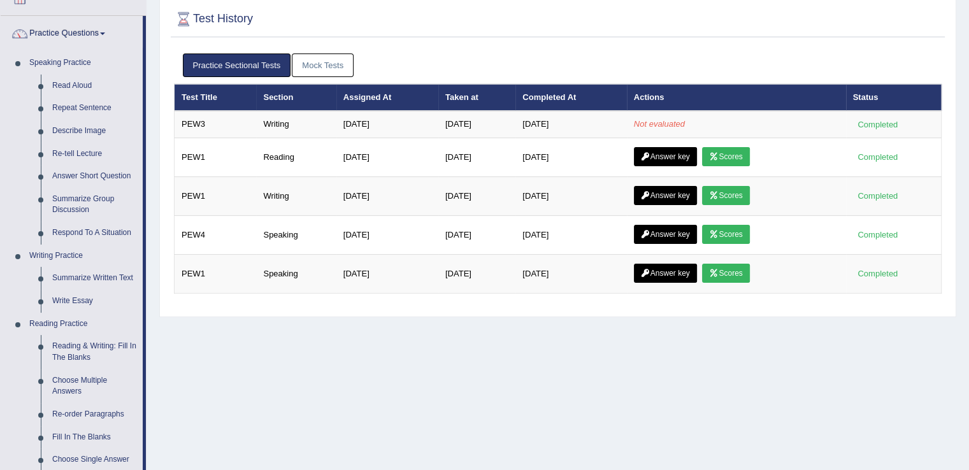
scroll to position [80, 0]
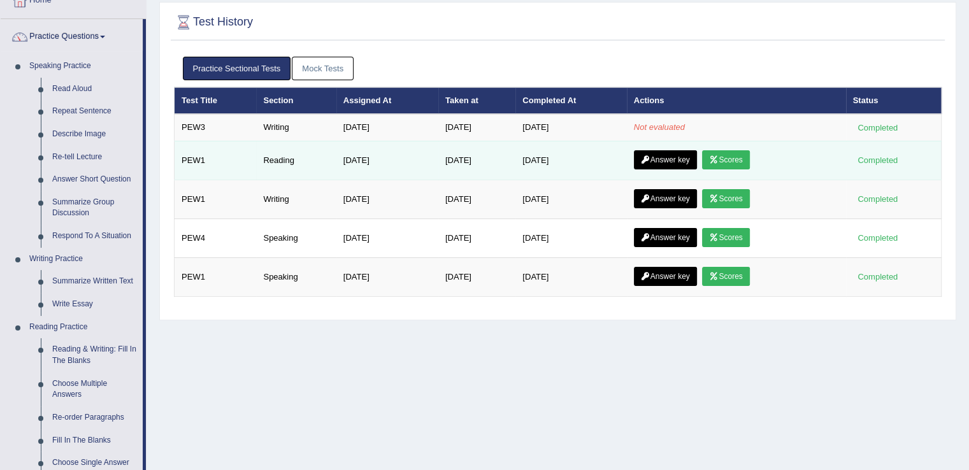
click at [658, 160] on link "Answer key" at bounding box center [665, 159] width 63 height 19
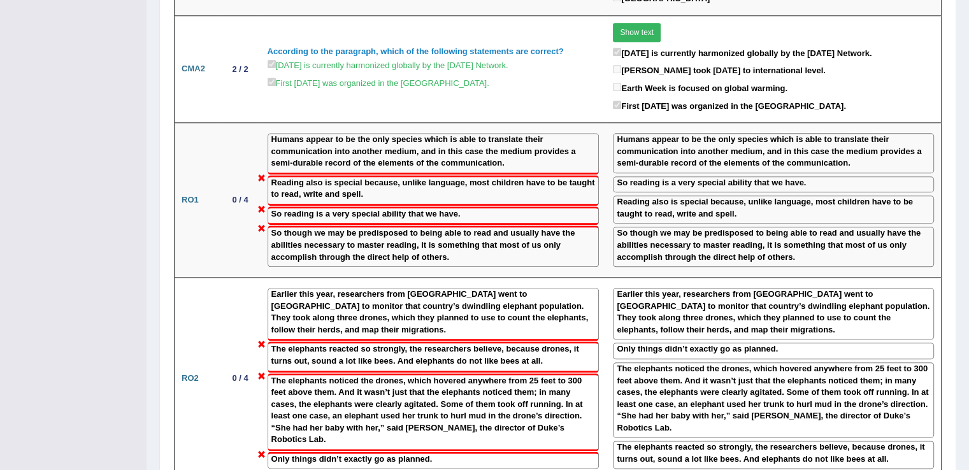
scroll to position [1423, 0]
